Goal: Task Accomplishment & Management: Manage account settings

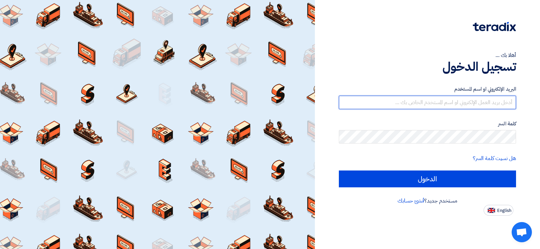
click at [503, 99] on input "text" at bounding box center [427, 102] width 177 height 13
paste input "mahmoud.ashtechs@gmail.com"
type input "mahmoud.ashtechs@gmail.com"
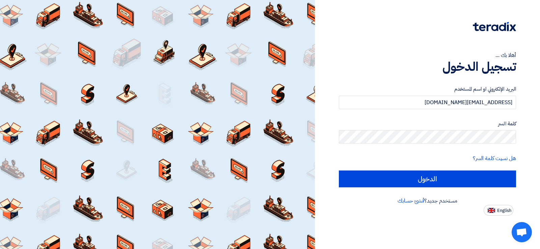
click at [464, 130] on div "كلمة السر" at bounding box center [427, 132] width 177 height 24
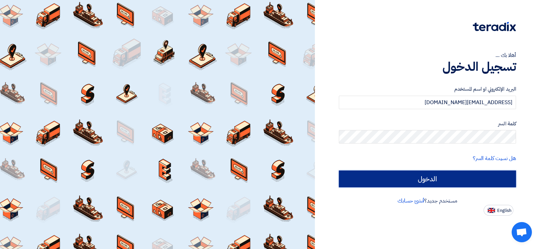
click at [469, 180] on input "الدخول" at bounding box center [427, 179] width 177 height 17
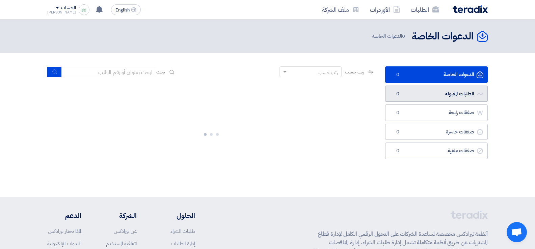
click at [453, 95] on link "الطلبات المقبولة الطلبات المقبولة 0" at bounding box center [436, 94] width 103 height 17
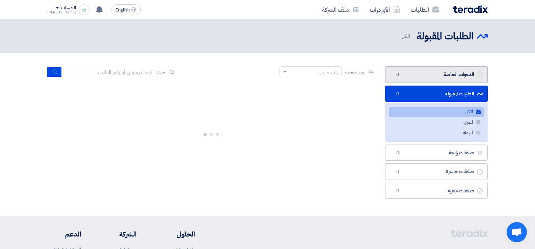
click at [458, 77] on link "الدعوات الخاصة الدعوات الخاصة 0" at bounding box center [436, 74] width 103 height 17
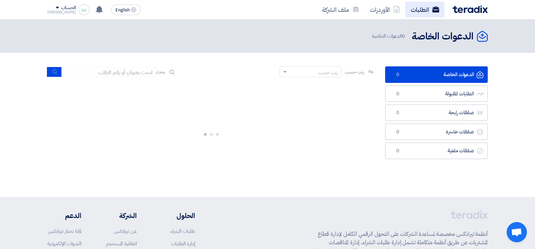
click at [421, 11] on link "الطلبات" at bounding box center [424, 10] width 39 height 16
click at [395, 7] on icon at bounding box center [396, 9] width 7 height 7
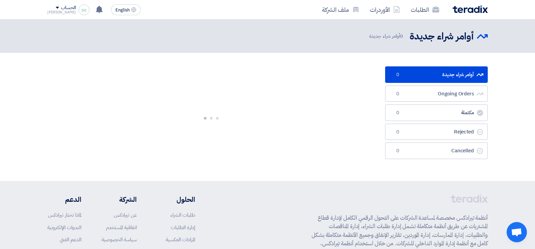
click at [427, 18] on div "الطلبات الأوردرات ملف الشركة English EN تعديل جديد خاص بطلب شراء "طلمبات ومواتي…" at bounding box center [267, 9] width 451 height 19
click at [427, 15] on link "الطلبات" at bounding box center [424, 10] width 39 height 16
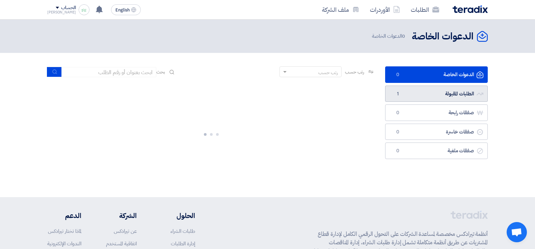
click at [413, 92] on link "الطلبات المقبولة الطلبات المقبولة 1" at bounding box center [436, 94] width 103 height 17
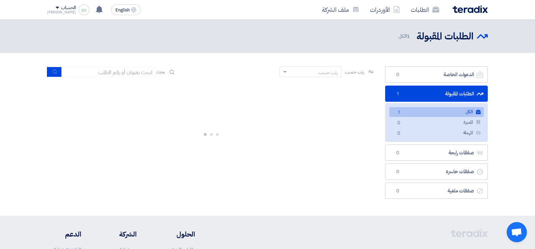
click at [420, 98] on link "الطلبات المقبولة الطلبات المقبولة 1" at bounding box center [436, 94] width 103 height 17
click at [410, 109] on link "الكل الكل 1" at bounding box center [436, 112] width 94 height 10
click at [467, 112] on link "الكل الكل 1" at bounding box center [436, 112] width 94 height 10
click at [474, 111] on link "الكل الكل 1" at bounding box center [436, 112] width 94 height 10
click at [482, 95] on use at bounding box center [479, 94] width 7 height 3
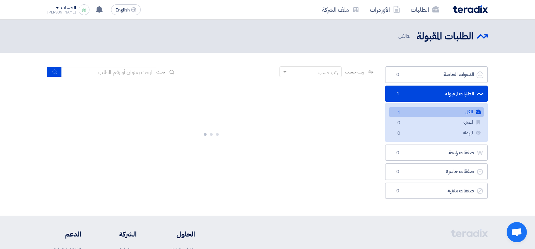
click at [482, 112] on link "الكل الكل 1" at bounding box center [436, 112] width 94 height 10
click at [341, 134] on div at bounding box center [211, 133] width 328 height 101
click at [418, 114] on link "الكل الكل 1" at bounding box center [436, 112] width 94 height 10
click at [404, 37] on span "1 الكل" at bounding box center [404, 36] width 13 height 8
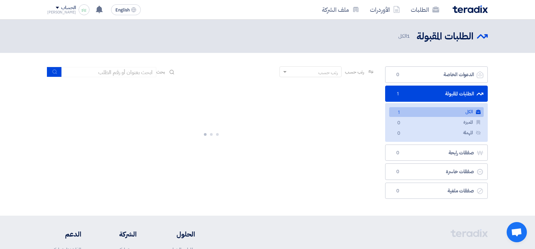
click at [217, 133] on div at bounding box center [211, 132] width 18 height 8
click at [472, 110] on link "الكل الكل 1" at bounding box center [436, 112] width 94 height 10
click at [472, 111] on link "الكل الكل 1" at bounding box center [436, 112] width 94 height 10
click at [446, 112] on link "الكل الكل 1" at bounding box center [436, 112] width 94 height 10
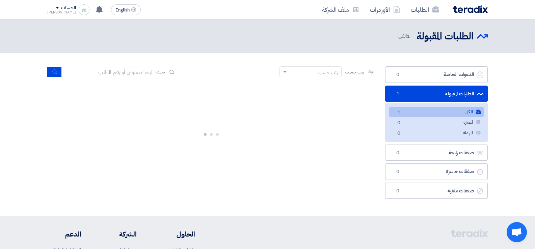
click at [471, 110] on link "الكل الكل 1" at bounding box center [436, 112] width 94 height 10
click at [482, 109] on link "الكل الكل 1" at bounding box center [436, 112] width 94 height 10
click at [469, 114] on link "الكل الكل 1" at bounding box center [436, 112] width 94 height 10
click at [466, 125] on link "المميزة المميزة 0" at bounding box center [436, 123] width 94 height 10
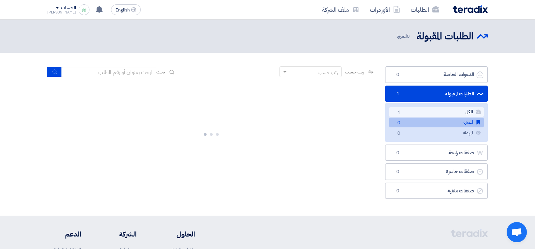
click at [468, 109] on link "الكل الكل 1" at bounding box center [436, 112] width 94 height 10
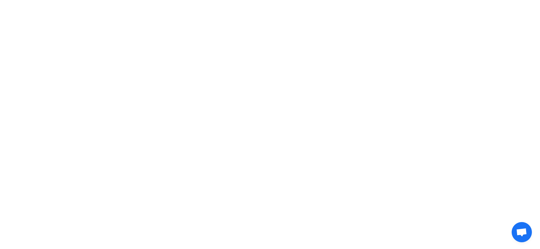
drag, startPoint x: 331, startPoint y: 125, endPoint x: 301, endPoint y: 93, distance: 43.4
click at [331, 20] on html at bounding box center [270, 10] width 540 height 20
click at [526, 224] on span "Open chat" at bounding box center [522, 232] width 20 height 20
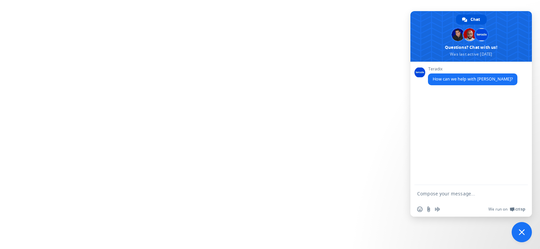
click at [244, 20] on html "Chat Samer Khaled Questions? Chat with us! Was last active 2/24/2025 Network of…" at bounding box center [270, 10] width 540 height 20
